Goal: Complete application form: Complete application form

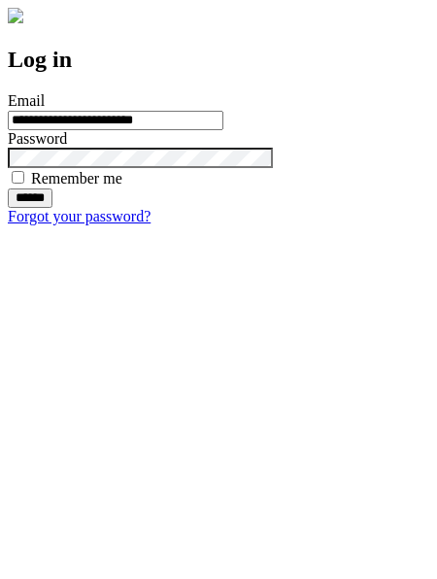
type input "**********"
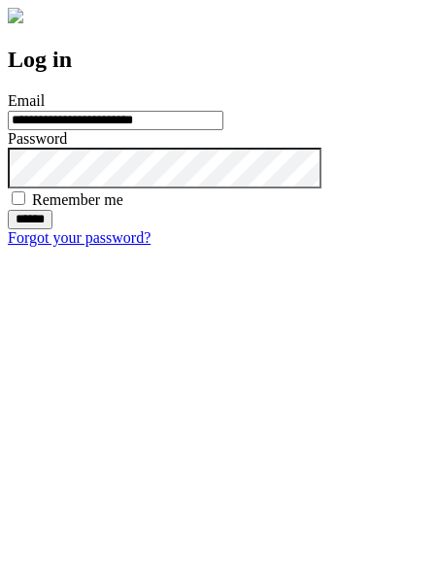
click at [52, 229] on input "******" at bounding box center [30, 219] width 45 height 19
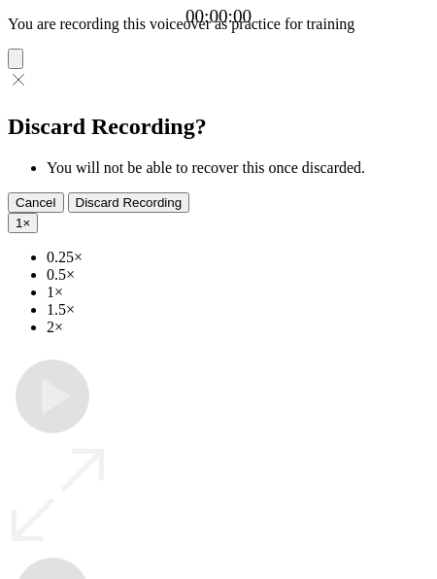
type input "**********"
